Goal: Task Accomplishment & Management: Complete application form

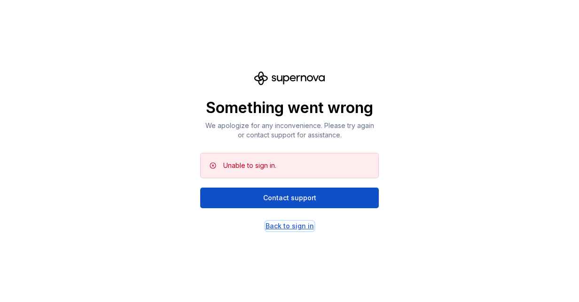
click at [289, 226] on div "Back to sign in" at bounding box center [289, 226] width 48 height 9
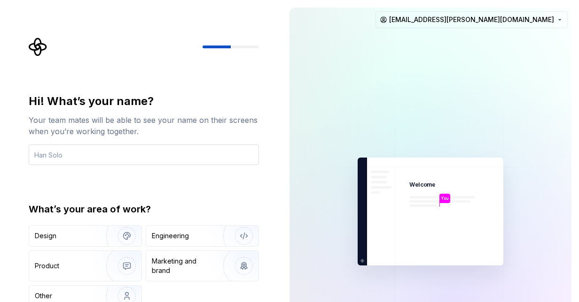
click at [105, 159] on input "text" at bounding box center [144, 155] width 230 height 21
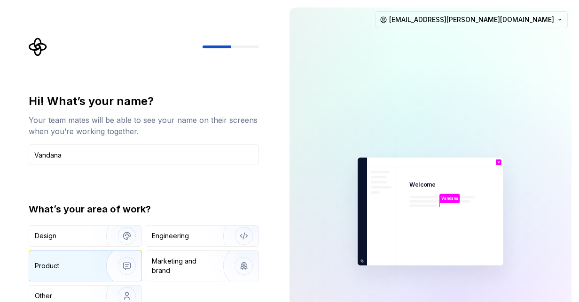
type input "Vandana"
click at [72, 259] on div "Product" at bounding box center [85, 266] width 112 height 30
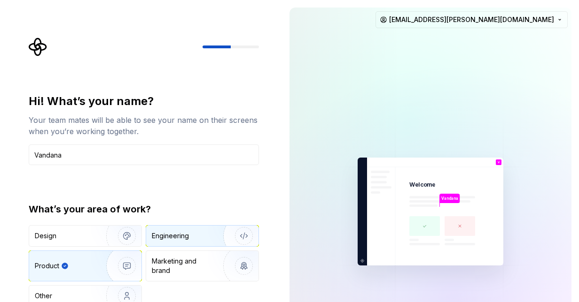
click at [200, 240] on div "Engineering" at bounding box center [189, 236] width 75 height 9
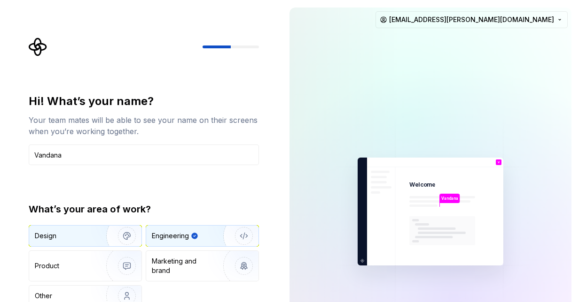
click at [86, 235] on div "Design" at bounding box center [64, 236] width 59 height 9
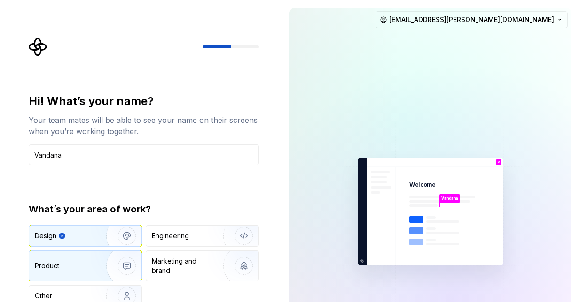
click at [83, 260] on div "Product" at bounding box center [85, 266] width 112 height 30
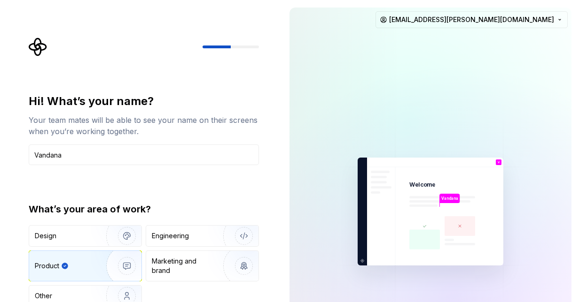
type button "Product"
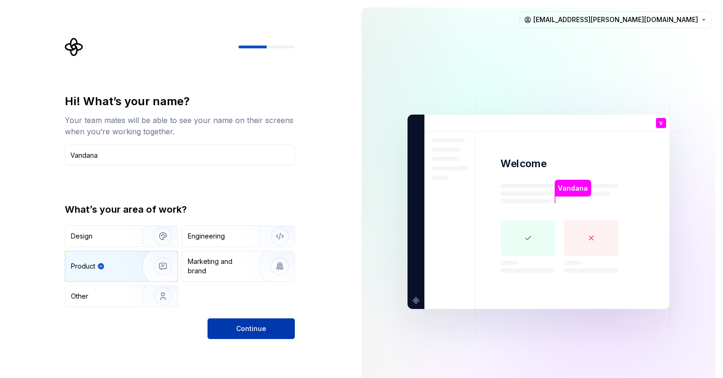
click at [239, 302] on span "Continue" at bounding box center [251, 328] width 30 height 9
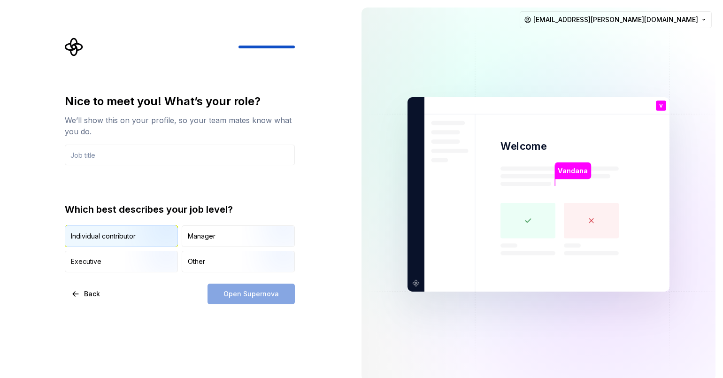
drag, startPoint x: 113, startPoint y: 229, endPoint x: 154, endPoint y: 242, distance: 43.4
click at [115, 229] on div "Individual contributor" at bounding box center [121, 236] width 112 height 21
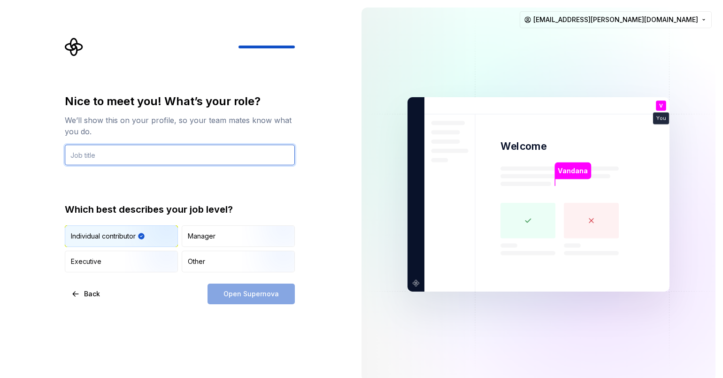
click at [164, 162] on input "text" at bounding box center [180, 155] width 230 height 21
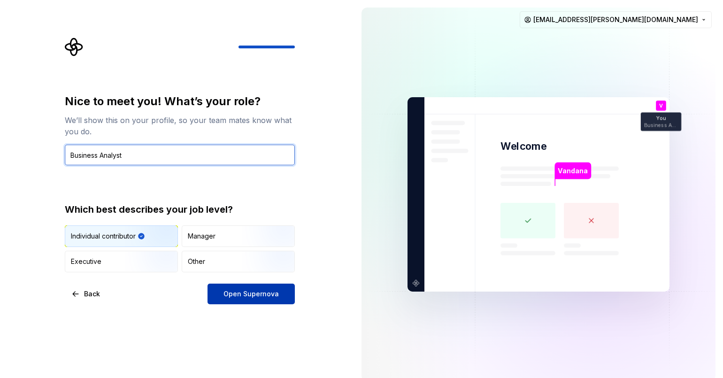
type input "Business Analyst"
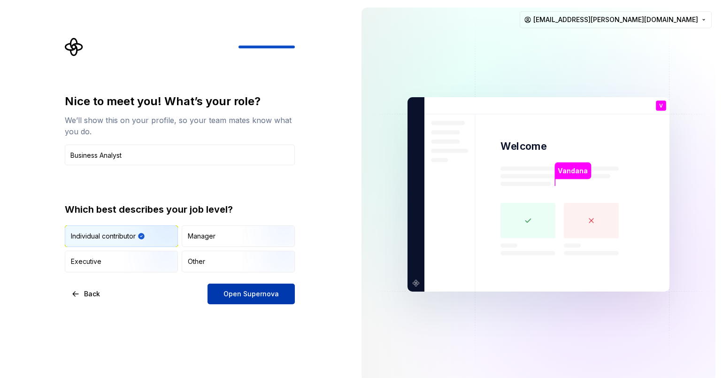
click at [240, 290] on span "Open Supernova" at bounding box center [251, 293] width 55 height 9
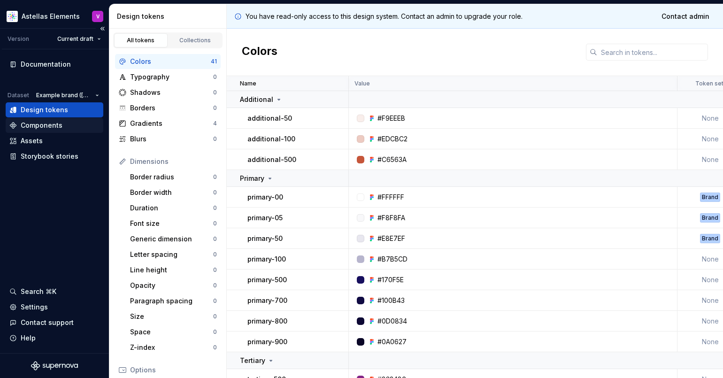
click at [73, 123] on div "Components" at bounding box center [54, 125] width 90 height 9
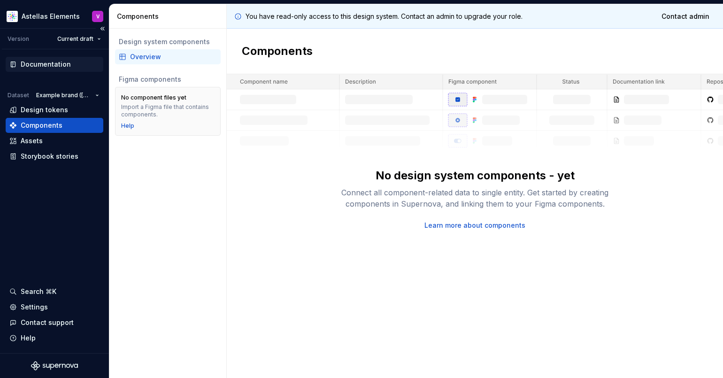
click at [33, 60] on div "Documentation" at bounding box center [46, 64] width 50 height 9
